Goal: Find specific page/section

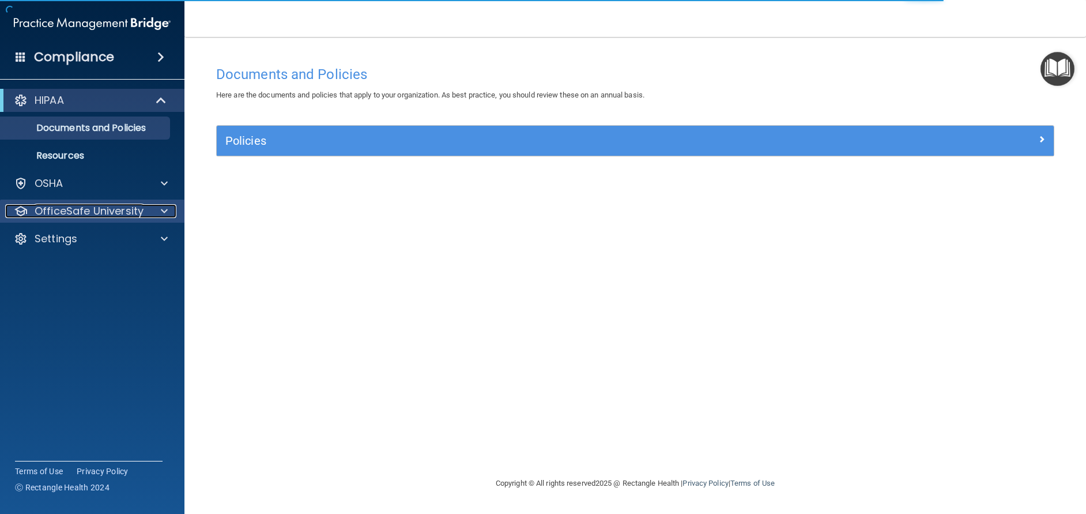
click at [71, 213] on p "OfficeSafe University" at bounding box center [89, 211] width 109 height 14
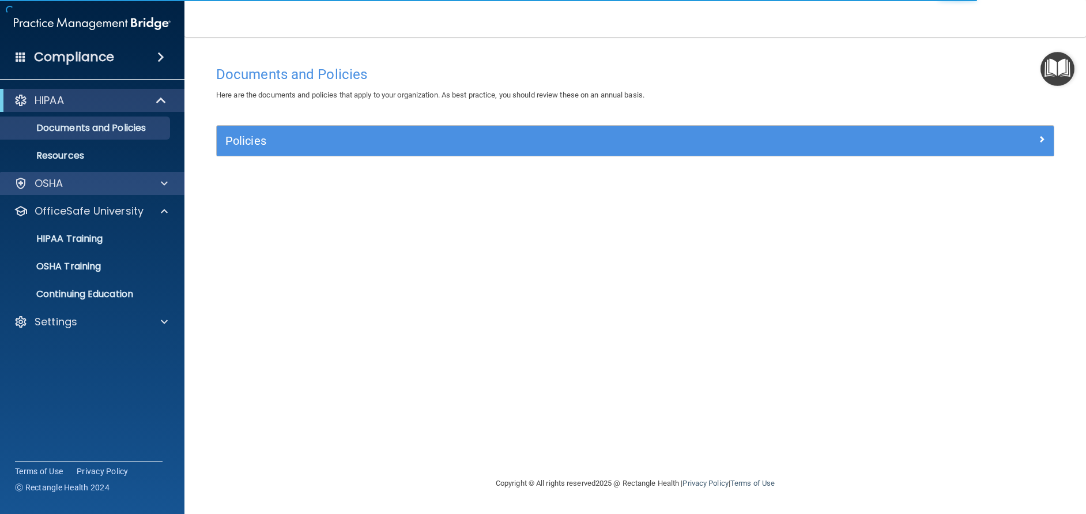
click at [63, 176] on div "OSHA" at bounding box center [92, 183] width 185 height 23
click at [57, 158] on p "Resources" at bounding box center [85, 156] width 157 height 12
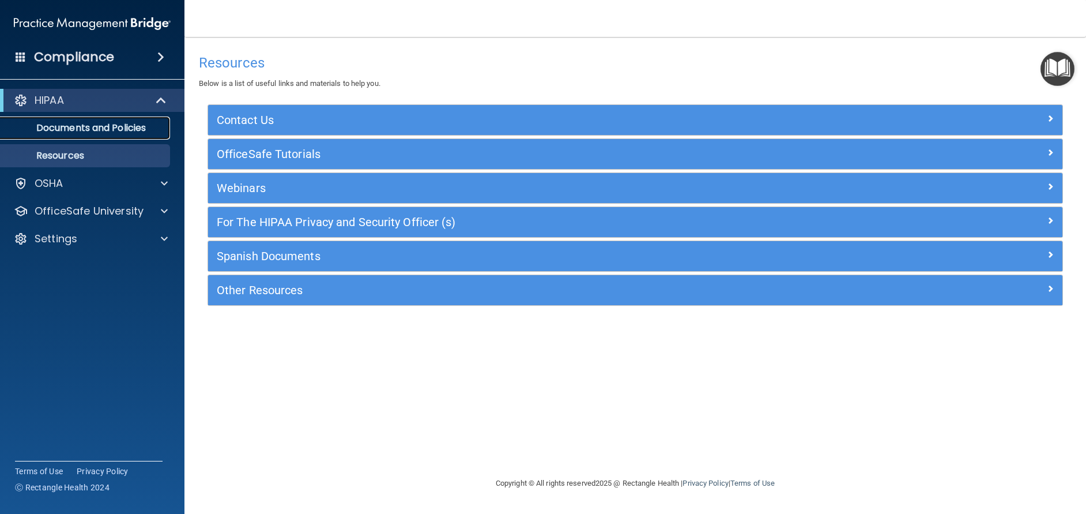
click at [74, 124] on p "Documents and Policies" at bounding box center [85, 128] width 157 height 12
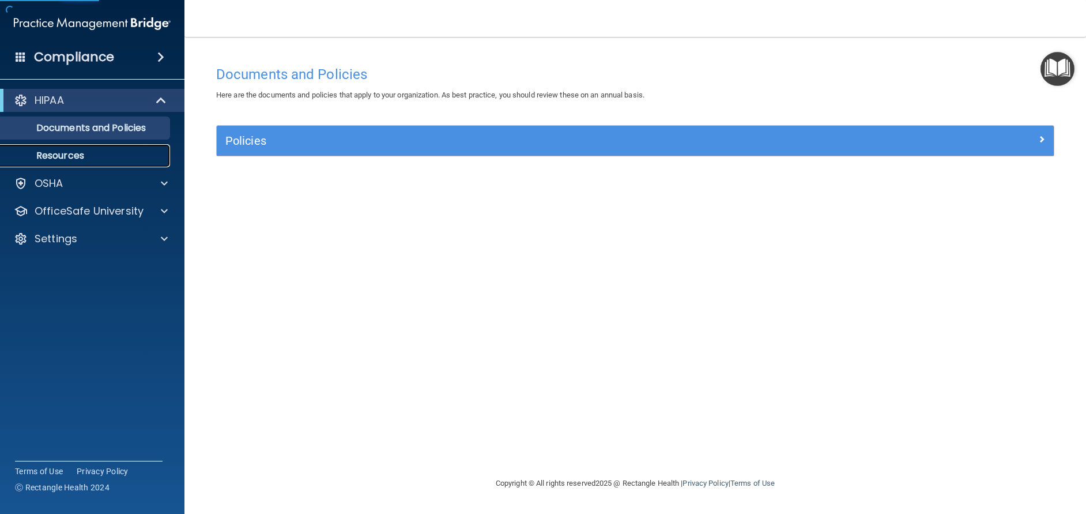
click at [66, 158] on p "Resources" at bounding box center [85, 156] width 157 height 12
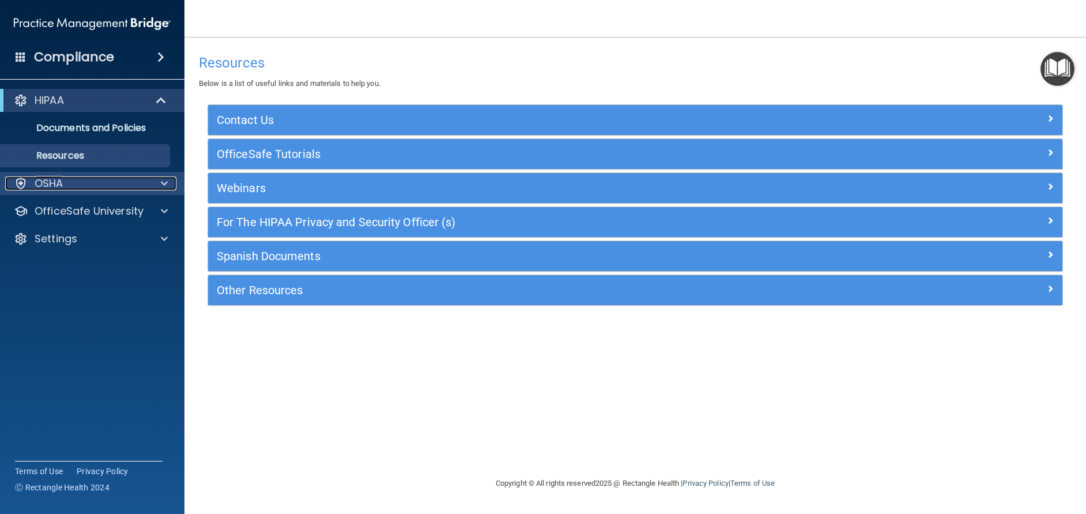
click at [66, 180] on div "OSHA" at bounding box center [76, 183] width 143 height 14
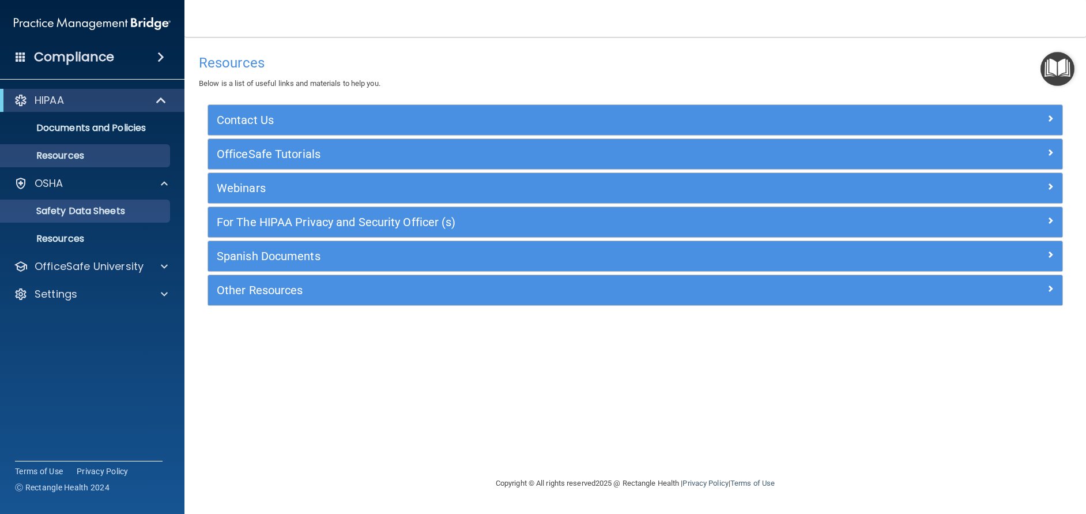
drag, startPoint x: 67, startPoint y: 198, endPoint x: 67, endPoint y: 205, distance: 6.9
click at [67, 198] on ul "Documents Safety Data Sheets Self-Assessment Injury and Illness Report Resources" at bounding box center [92, 222] width 209 height 55
click at [68, 208] on p "Safety Data Sheets" at bounding box center [85, 211] width 157 height 12
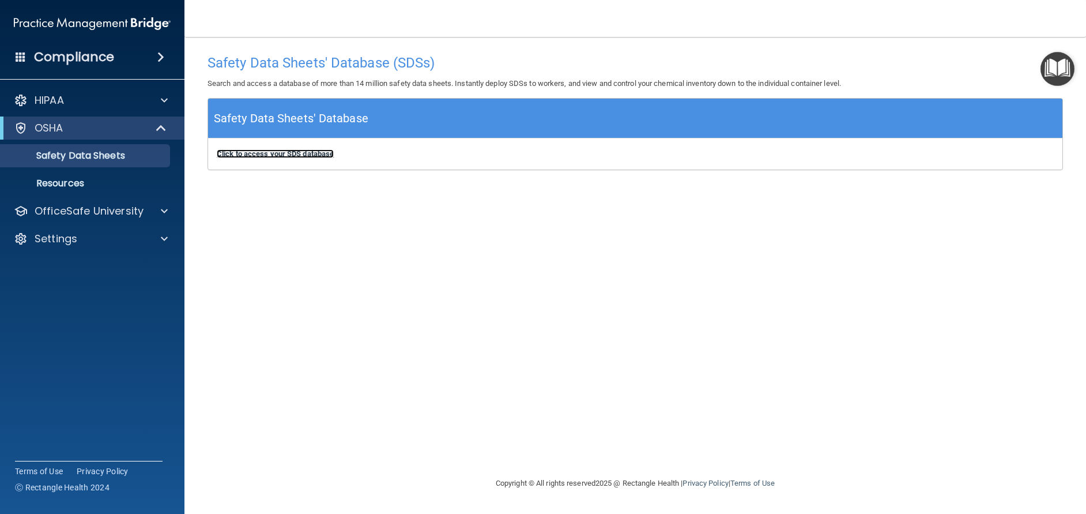
click at [289, 154] on b "Click to access your SDS database" at bounding box center [275, 153] width 117 height 9
